Goal: Transaction & Acquisition: Purchase product/service

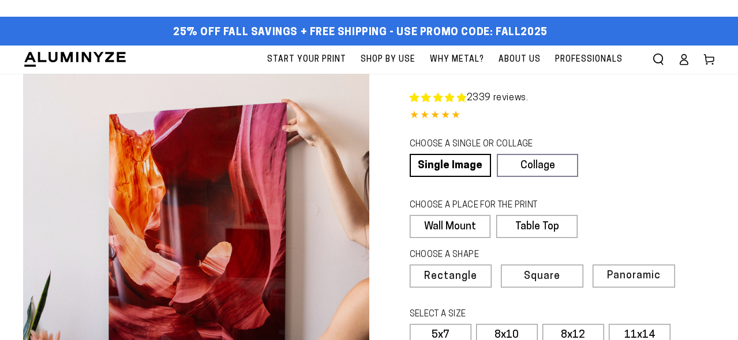
select select "**********"
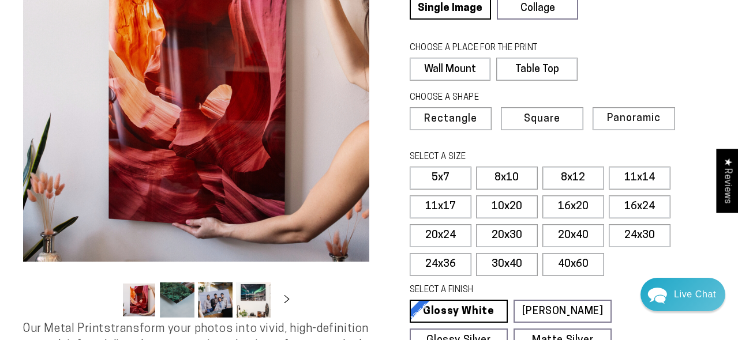
scroll to position [160, 0]
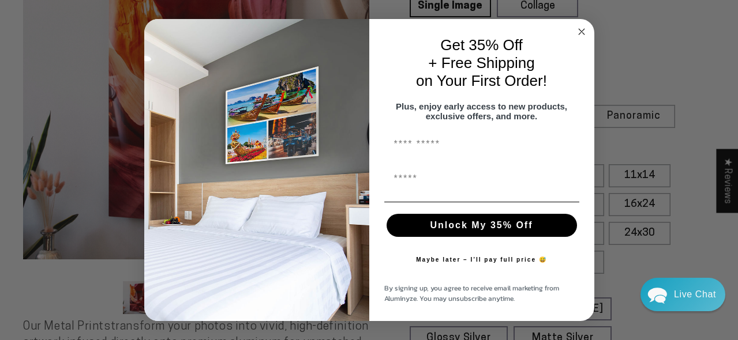
click at [581, 25] on circle "Close dialog" at bounding box center [581, 31] width 13 height 13
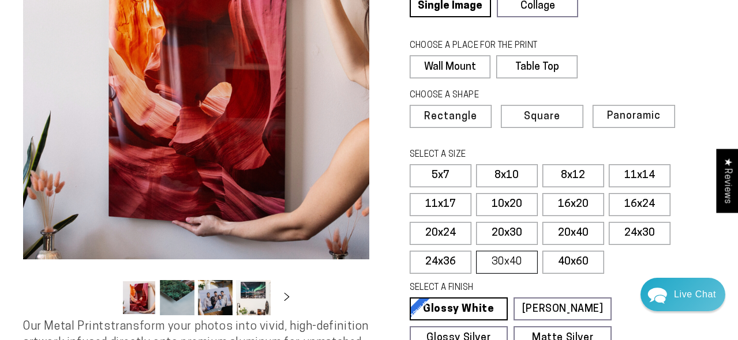
click at [512, 256] on label "30x40" at bounding box center [507, 262] width 62 height 23
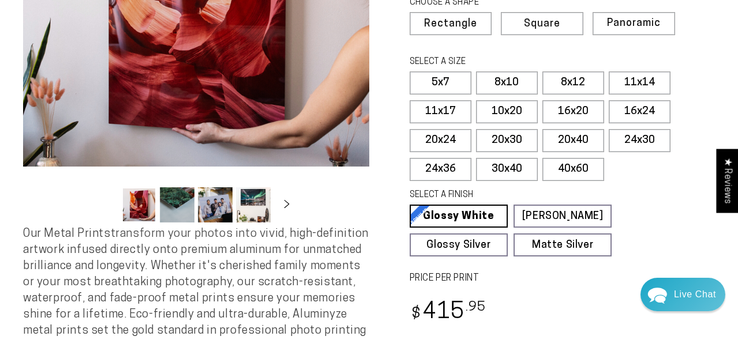
scroll to position [232, 0]
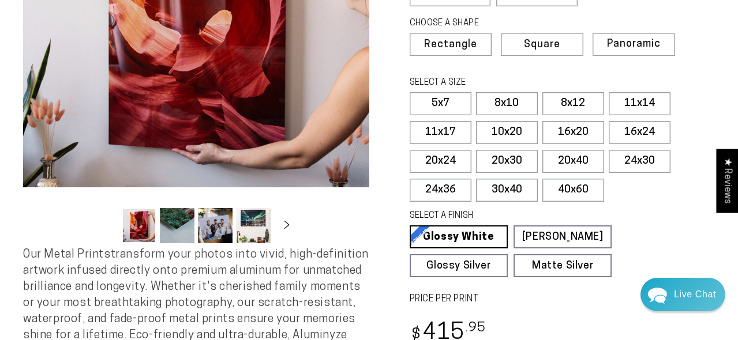
click at [182, 229] on button "Load image 2 in gallery view" at bounding box center [177, 225] width 35 height 35
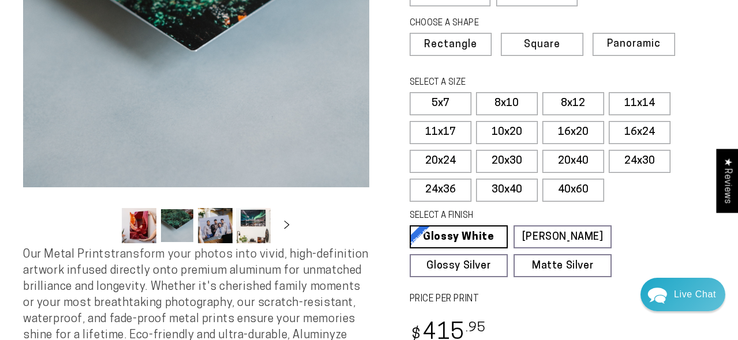
click at [212, 226] on button "Load image 3 in gallery view" at bounding box center [215, 225] width 35 height 35
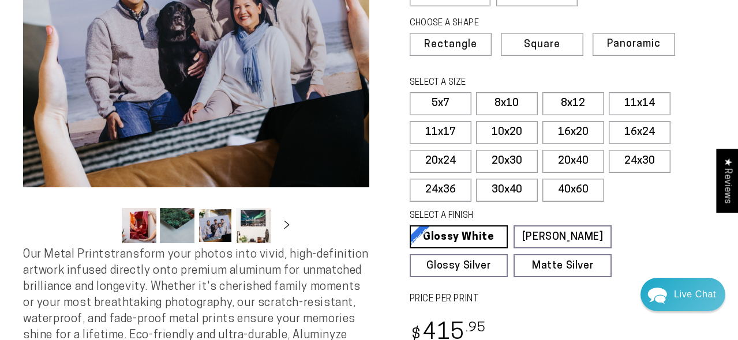
click at [259, 227] on button "Load image 4 in gallery view" at bounding box center [253, 225] width 35 height 35
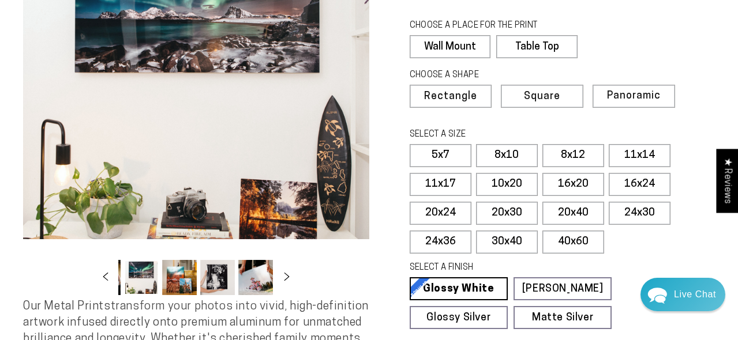
scroll to position [183, 0]
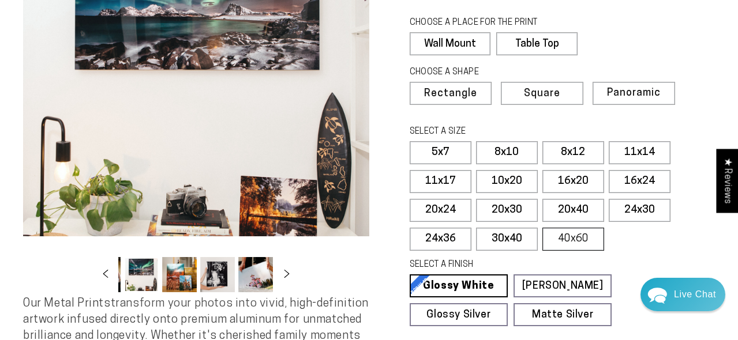
click at [579, 237] on label "40x60" at bounding box center [573, 239] width 62 height 23
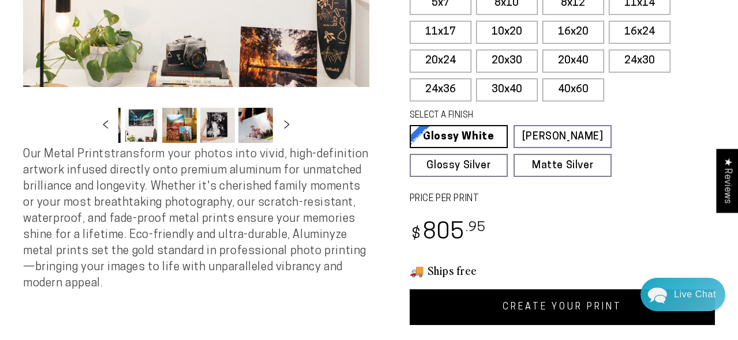
scroll to position [346, 0]
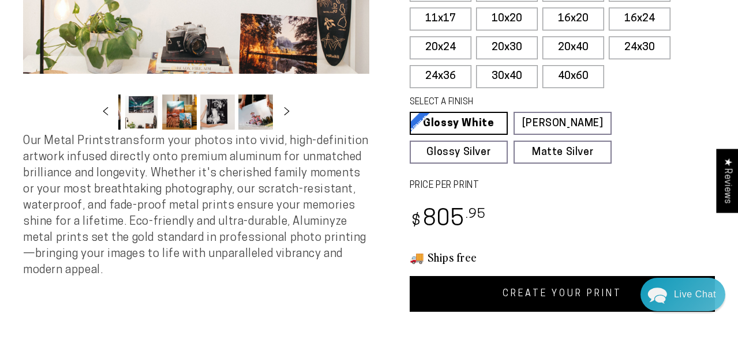
click at [560, 286] on link "CREATE YOUR PRINT" at bounding box center [563, 294] width 306 height 36
click at [512, 74] on label "30x40" at bounding box center [507, 76] width 62 height 23
click at [575, 291] on link "CREATE YOUR PRINT" at bounding box center [563, 294] width 306 height 36
